Goal: Transaction & Acquisition: Purchase product/service

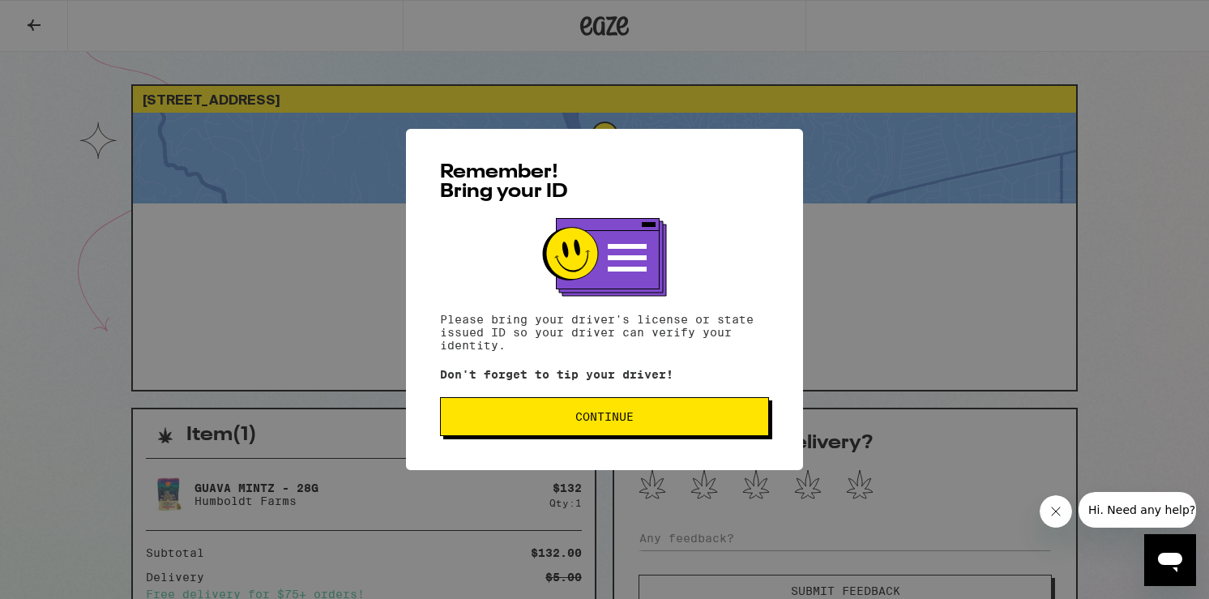
click at [619, 432] on button "Continue" at bounding box center [604, 416] width 329 height 39
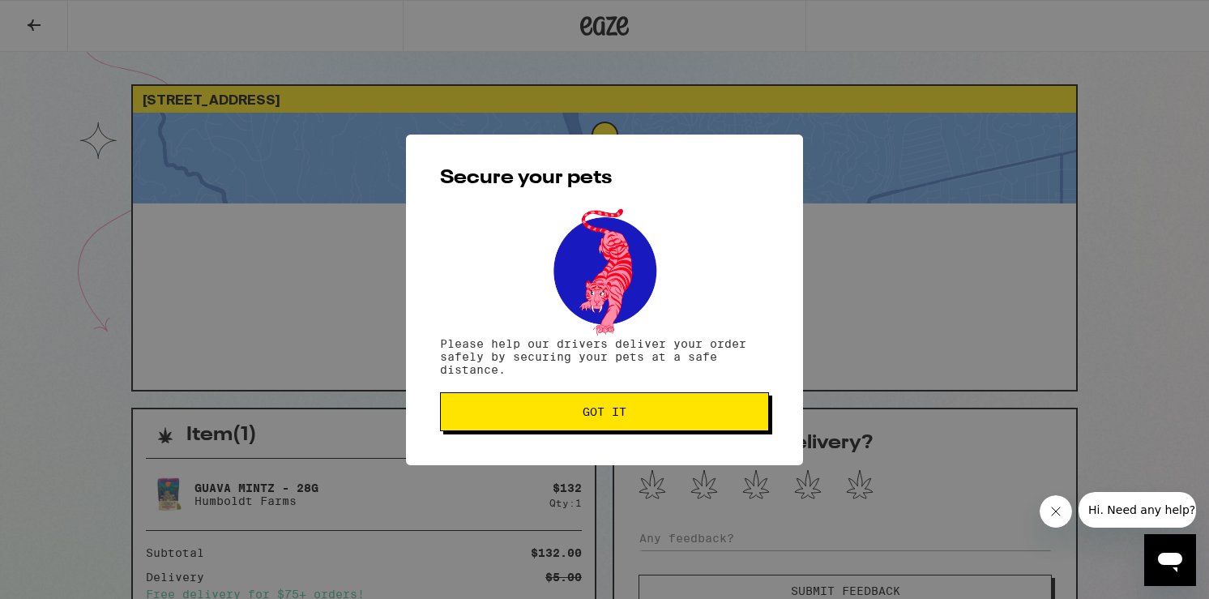
click at [619, 431] on button "Got it" at bounding box center [604, 411] width 329 height 39
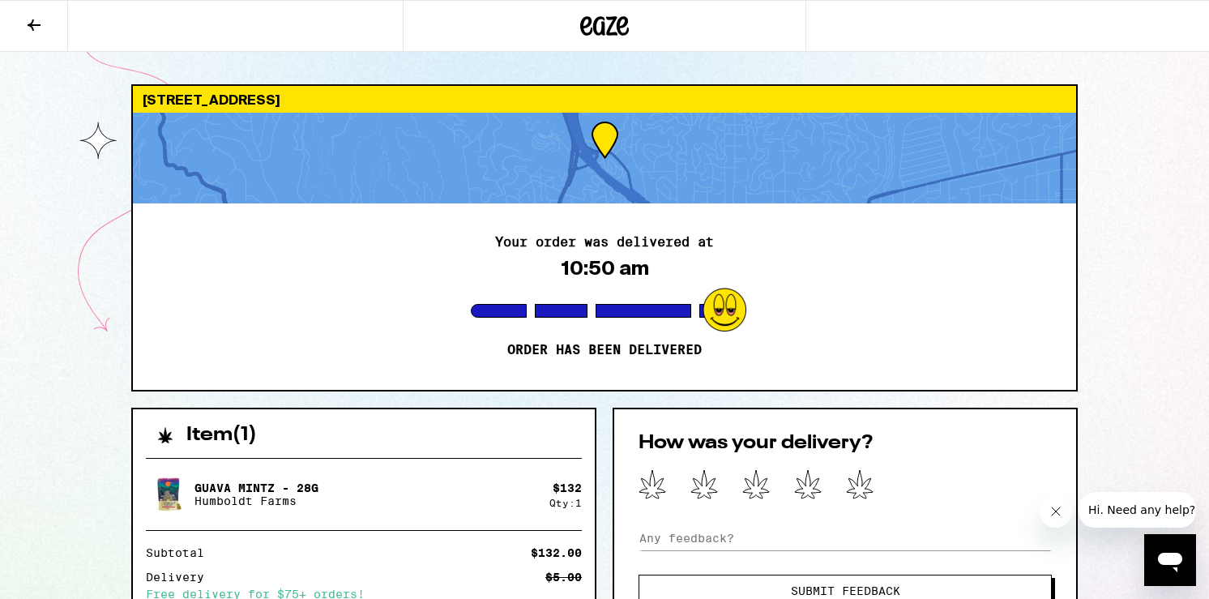
click at [31, 20] on icon at bounding box center [33, 24] width 19 height 19
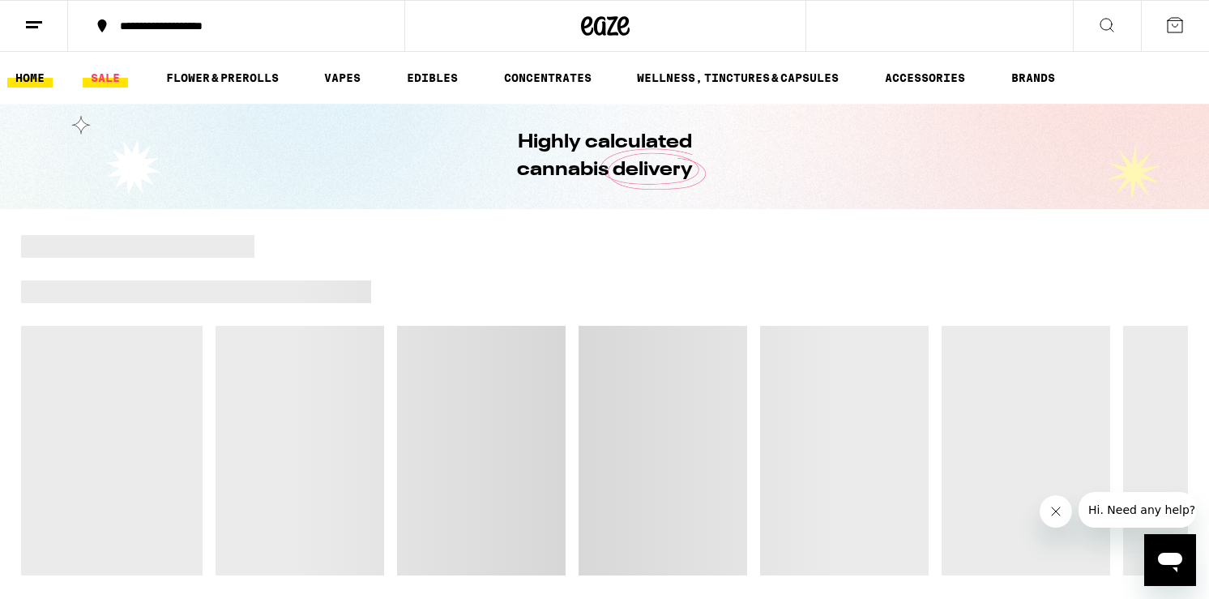
click at [104, 76] on link "SALE" at bounding box center [105, 77] width 45 height 19
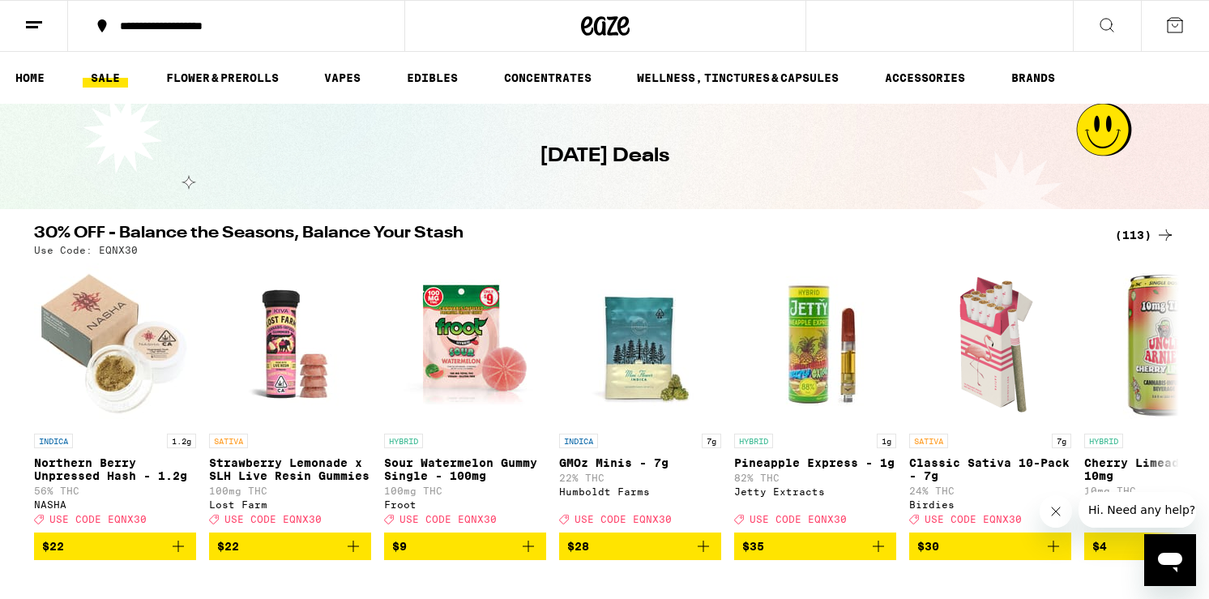
click at [1129, 234] on div "(113)" at bounding box center [1145, 234] width 60 height 19
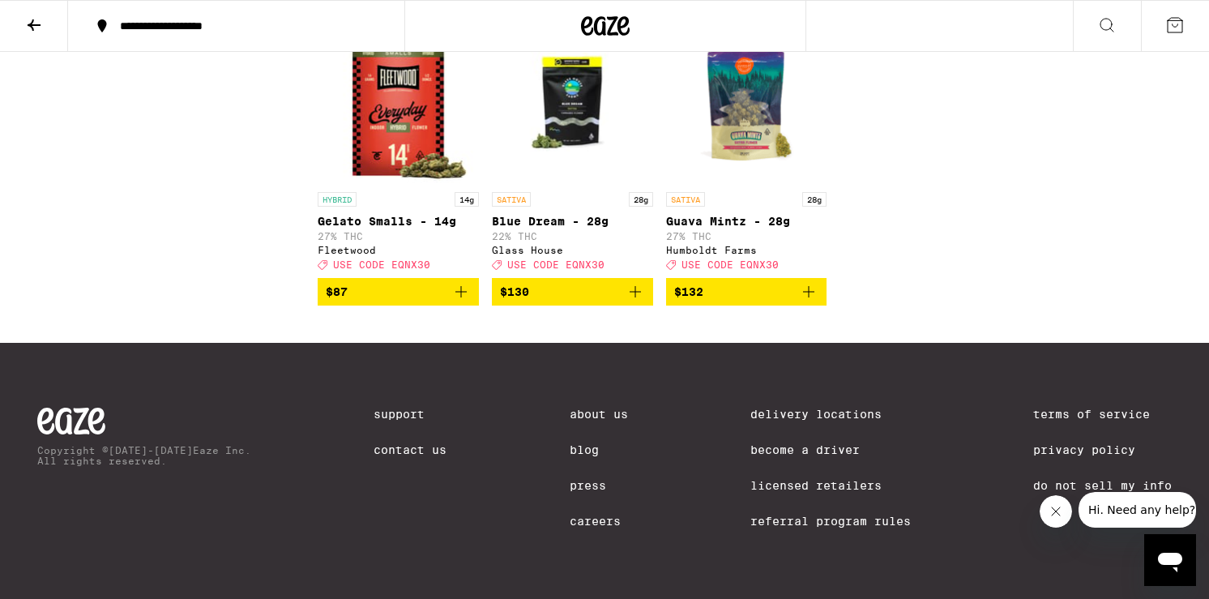
scroll to position [7240, 0]
click at [563, 126] on img "Open page for Blue Dream - 28g from Glass House" at bounding box center [572, 103] width 161 height 162
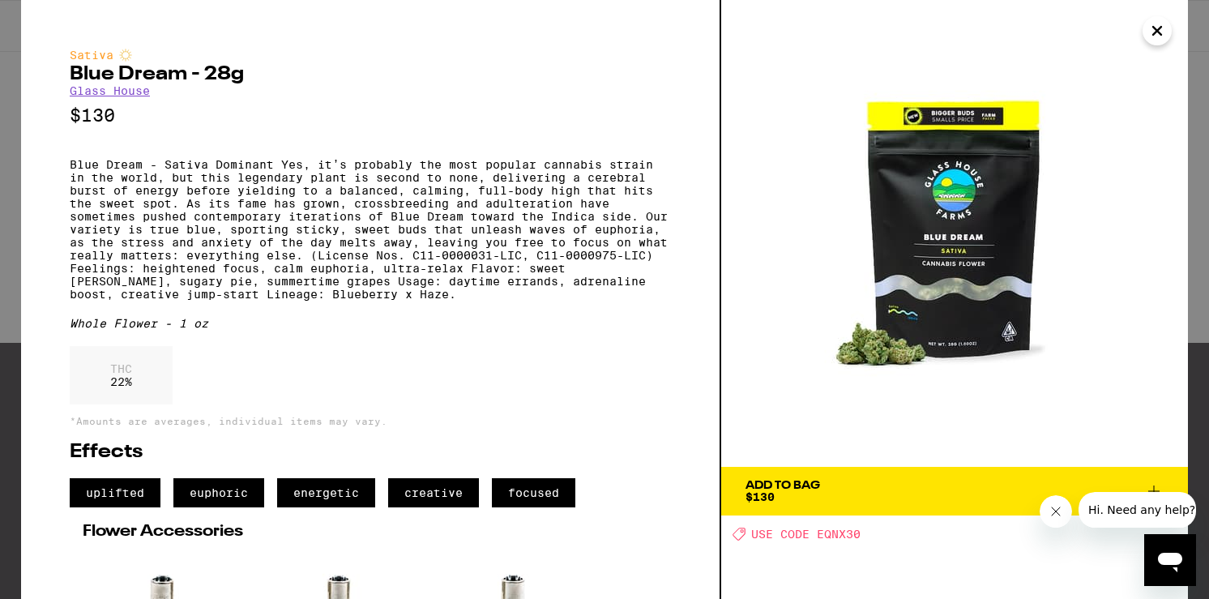
click at [1169, 41] on img at bounding box center [954, 233] width 467 height 467
click at [1156, 53] on img at bounding box center [954, 233] width 467 height 467
click at [1151, 33] on icon "Close" at bounding box center [1156, 31] width 19 height 24
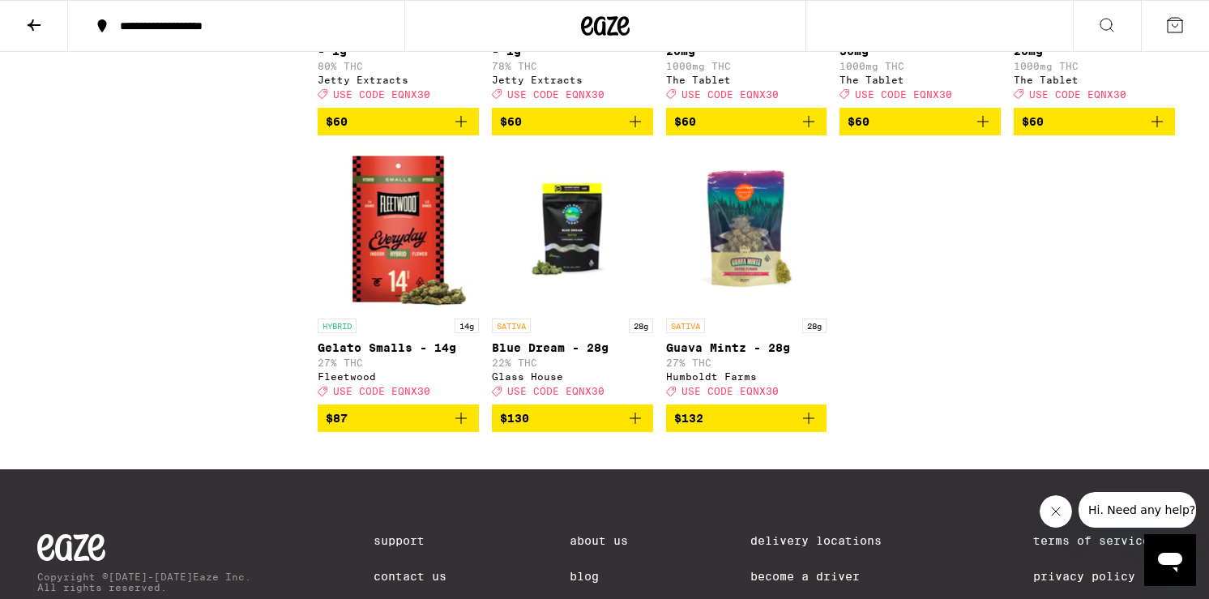
scroll to position [7263, 0]
